Goal: Task Accomplishment & Management: Manage account settings

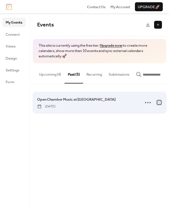
click at [159, 104] on div at bounding box center [159, 102] width 4 height 4
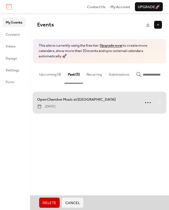
click at [53, 205] on span "Delete" at bounding box center [50, 203] width 14 height 6
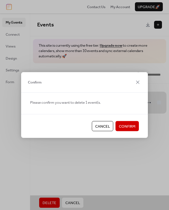
click at [124, 128] on span "Confirm" at bounding box center [127, 127] width 17 height 6
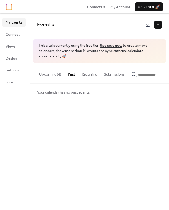
click at [49, 81] on button "Upcoming (4)" at bounding box center [50, 73] width 29 height 20
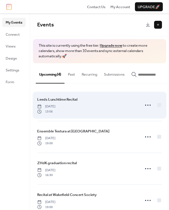
click at [70, 102] on span "Leeds Lunchtime Recital" at bounding box center [57, 100] width 40 height 6
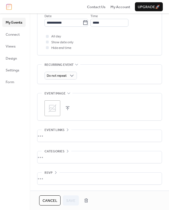
scroll to position [220, 0]
click at [50, 136] on div "•••" at bounding box center [99, 136] width 124 height 12
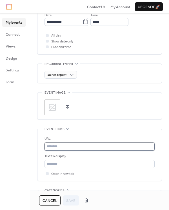
click at [64, 149] on input "text" at bounding box center [99, 147] width 110 height 8
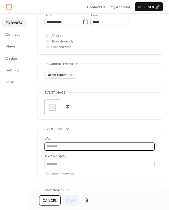
paste input "**********"
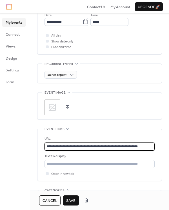
type input "**********"
click at [66, 198] on button "Save" at bounding box center [71, 201] width 16 height 10
